Goal: Find specific page/section: Find specific page/section

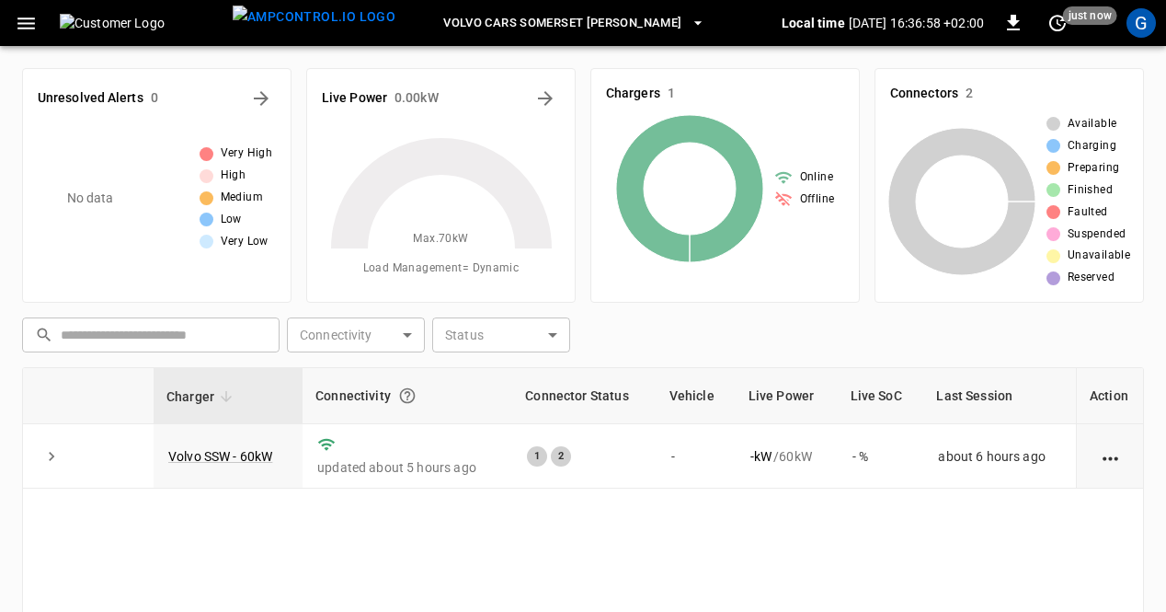
click at [15, 29] on icon "button" at bounding box center [26, 23] width 23 height 23
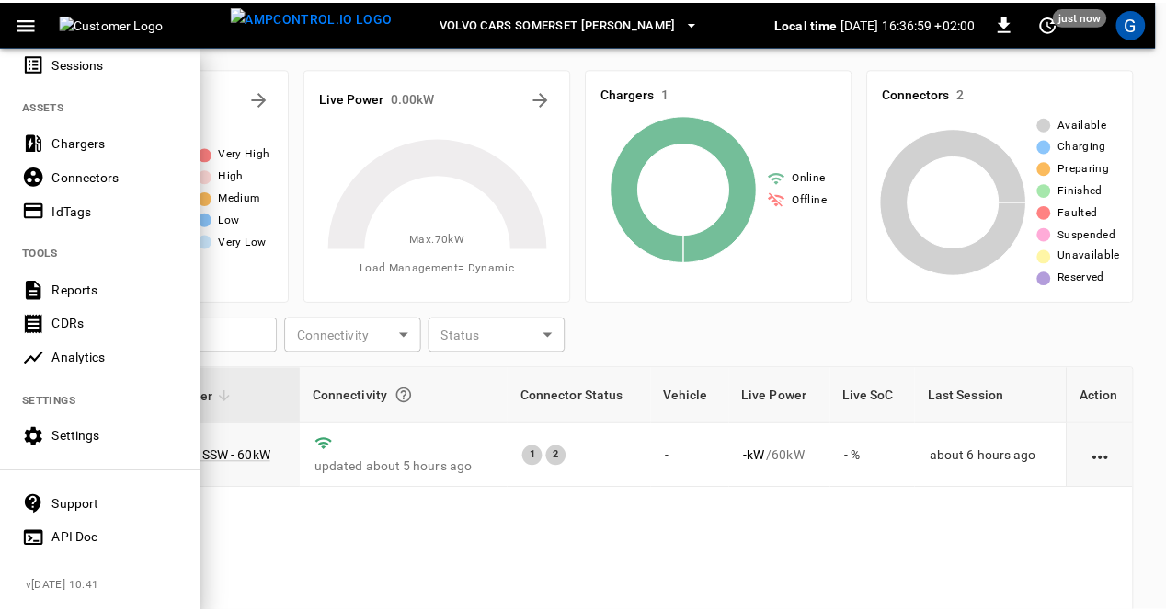
scroll to position [280, 0]
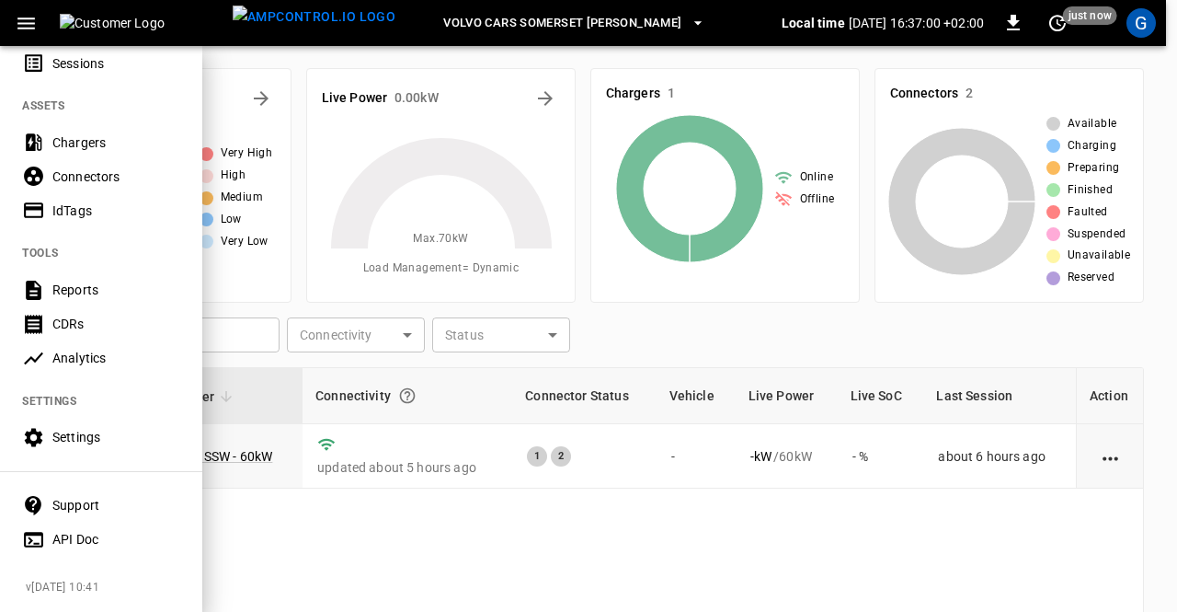
click at [64, 289] on div "Reports" at bounding box center [101, 290] width 202 height 34
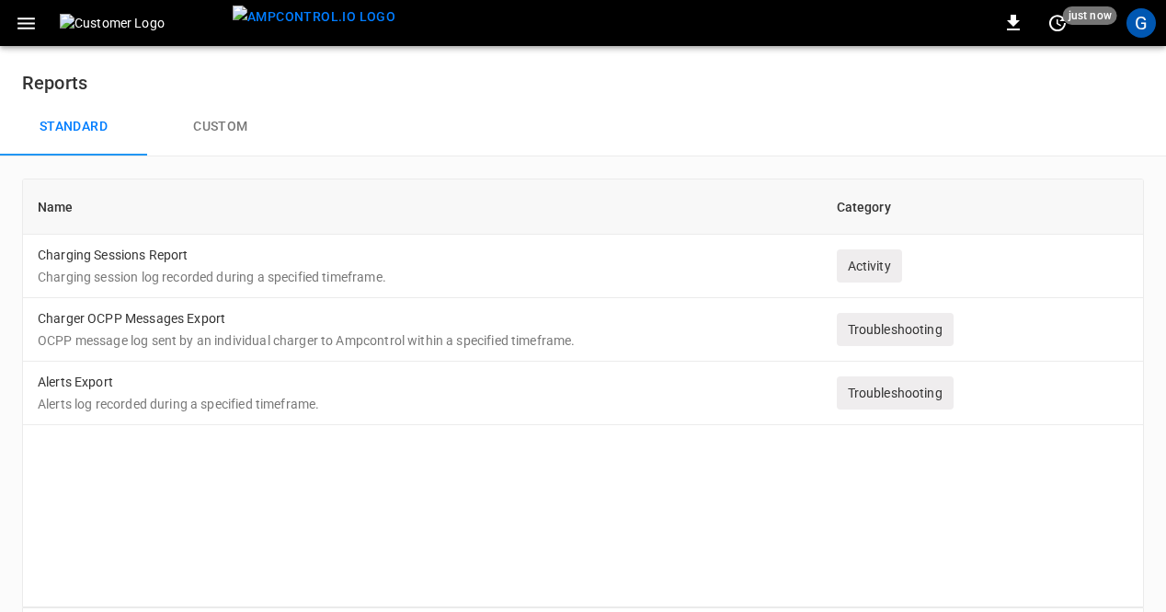
click at [219, 132] on button "Custom" at bounding box center [220, 126] width 147 height 59
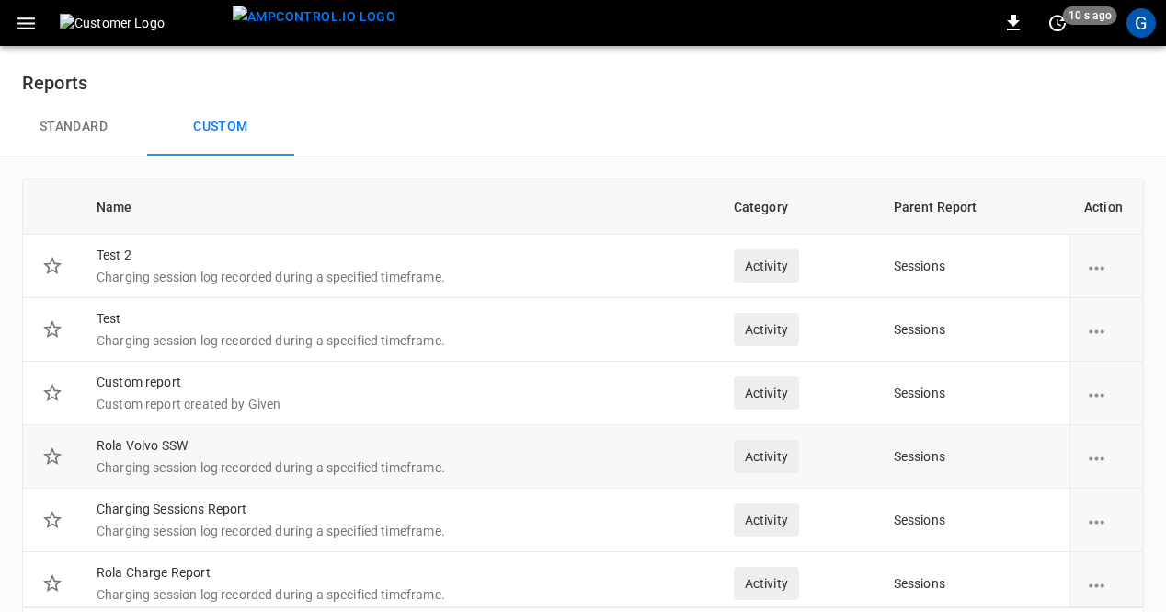
scroll to position [132, 0]
